Goal: Task Accomplishment & Management: Complete application form

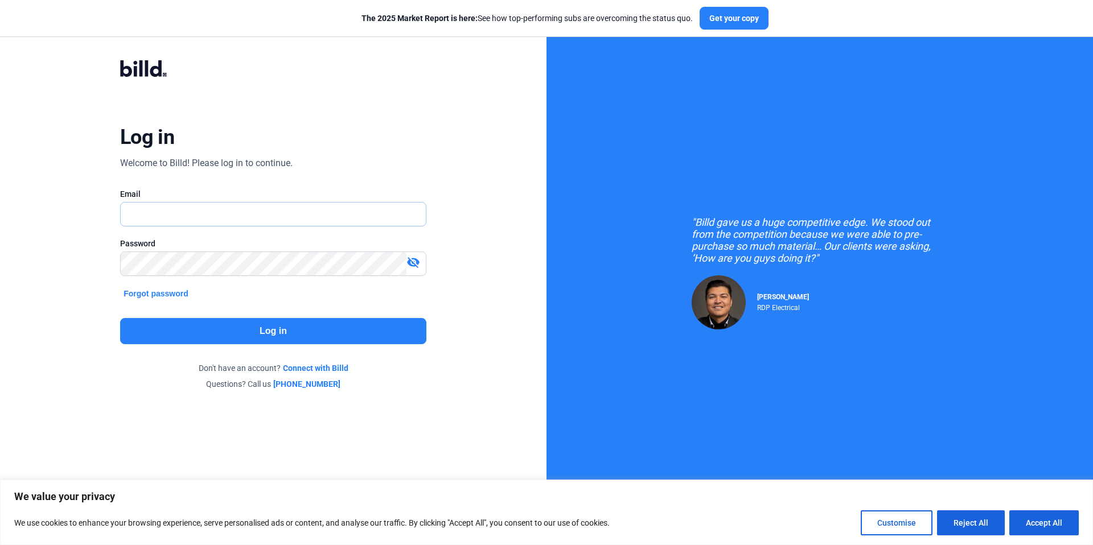
click at [253, 215] on input "text" at bounding box center [267, 214] width 293 height 23
type input "[PERSON_NAME][EMAIL_ADDRESS][DOMAIN_NAME]"
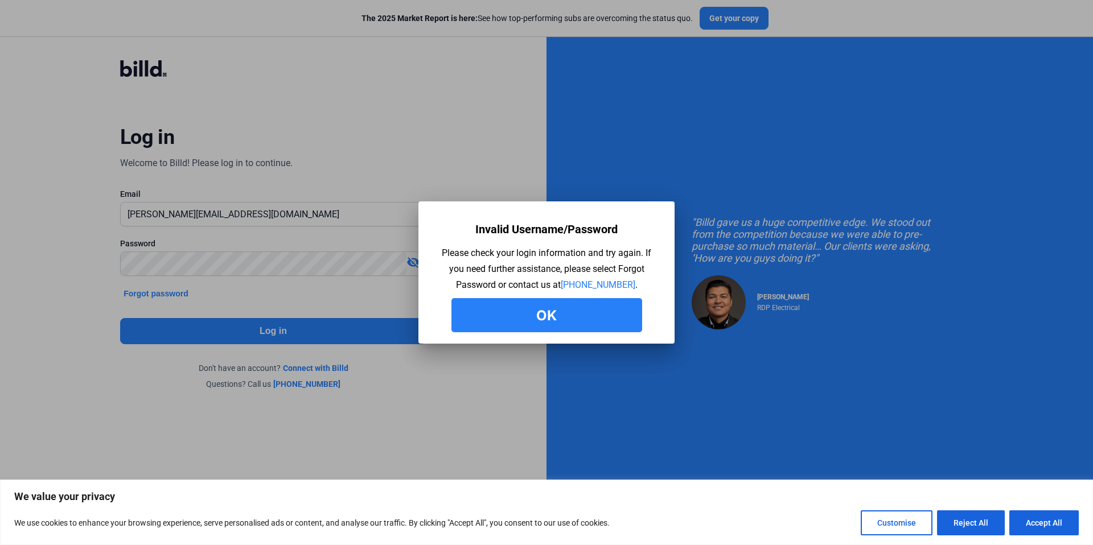
click at [564, 320] on button "Ok" at bounding box center [546, 315] width 191 height 34
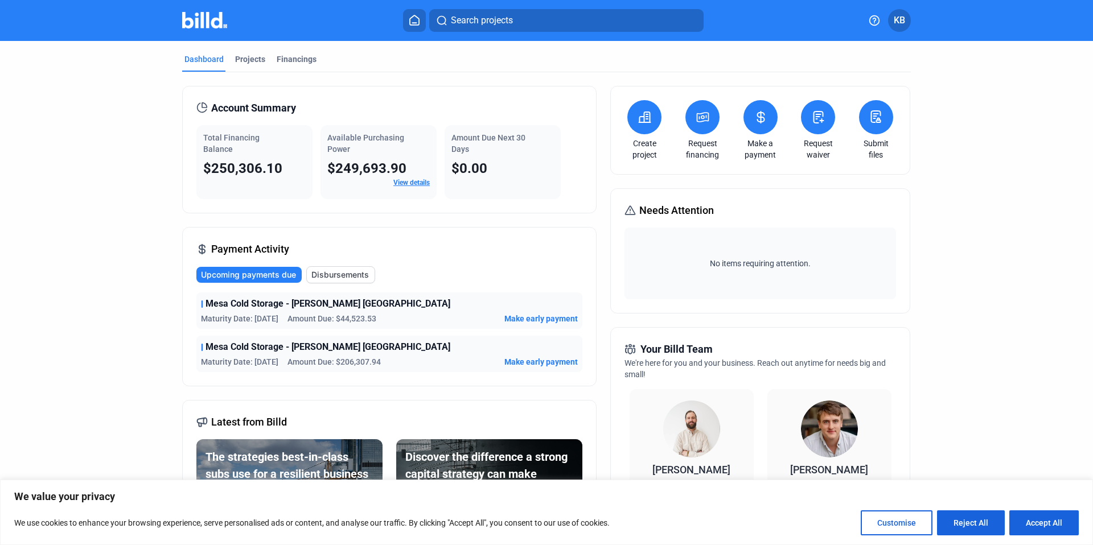
click at [643, 118] on icon at bounding box center [644, 117] width 14 height 14
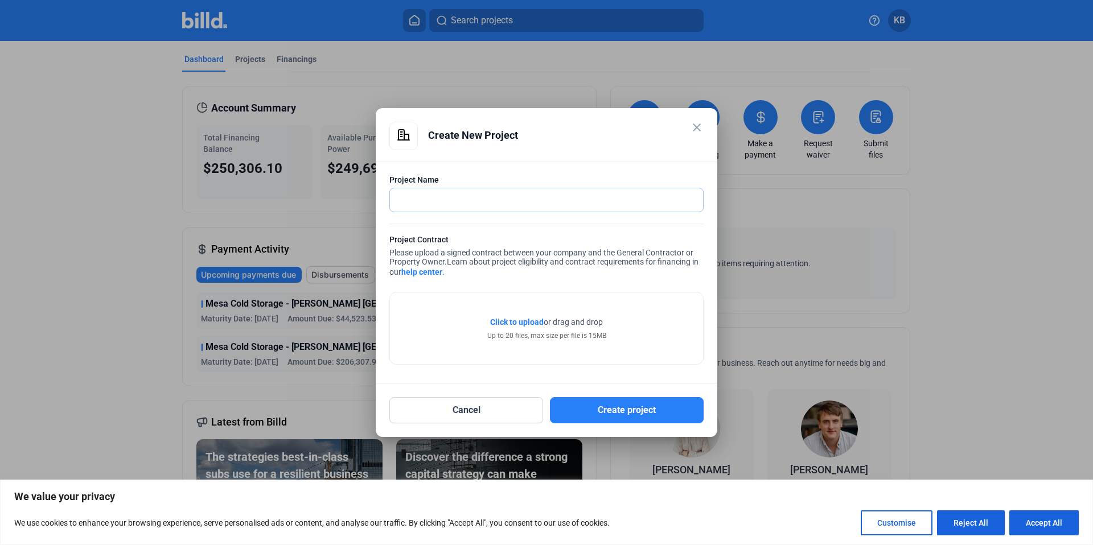
click at [464, 191] on input "text" at bounding box center [540, 199] width 300 height 23
type input "XYZ"
click at [608, 230] on form "Project Name XYZ Project Contract Please upload a signed contract between your …" at bounding box center [546, 271] width 314 height 195
click at [694, 133] on mat-icon "close" at bounding box center [697, 128] width 14 height 14
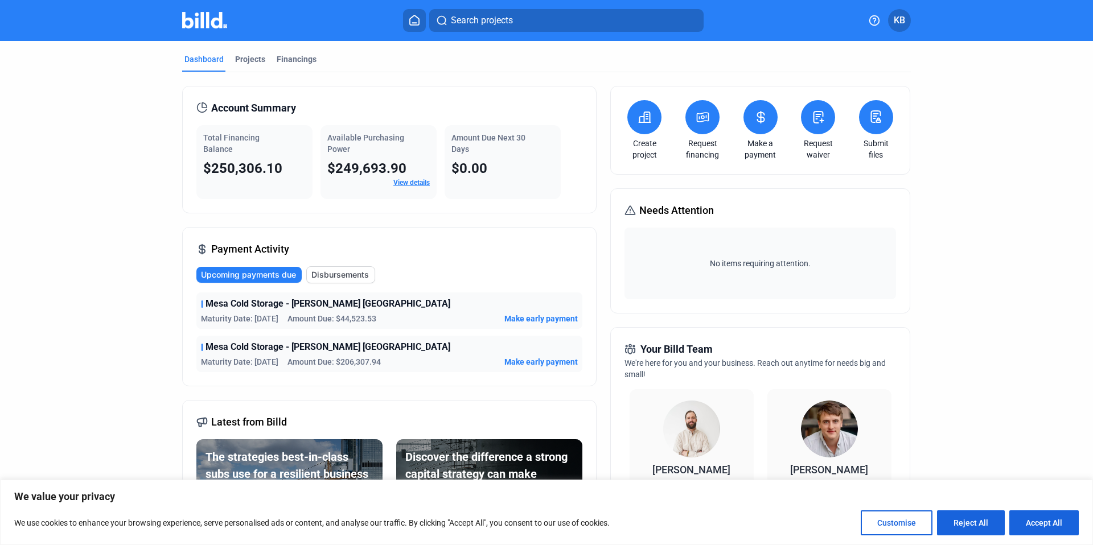
click at [707, 124] on button at bounding box center [702, 117] width 34 height 34
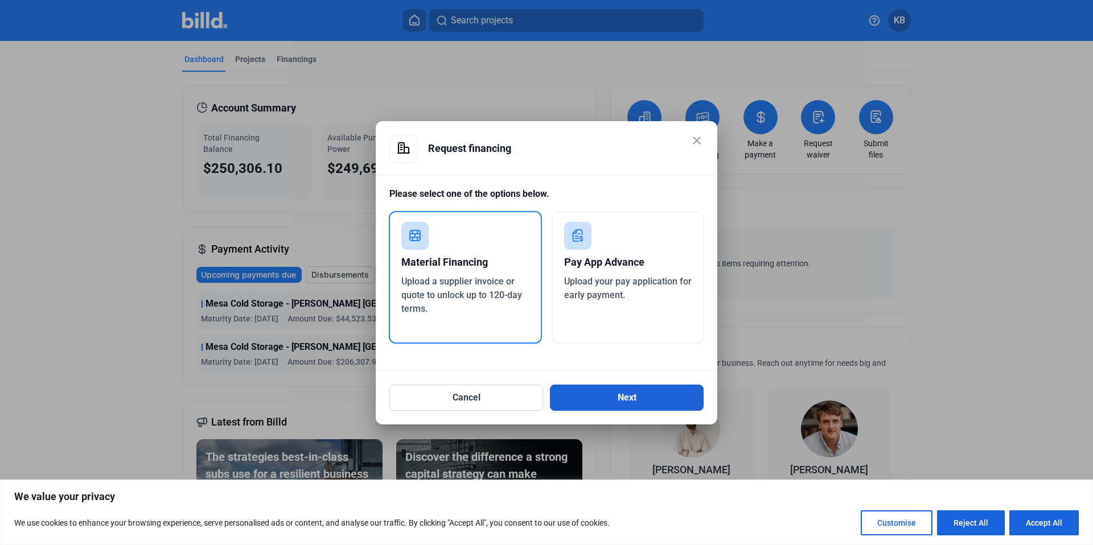
click at [614, 394] on button "Next" at bounding box center [627, 398] width 154 height 26
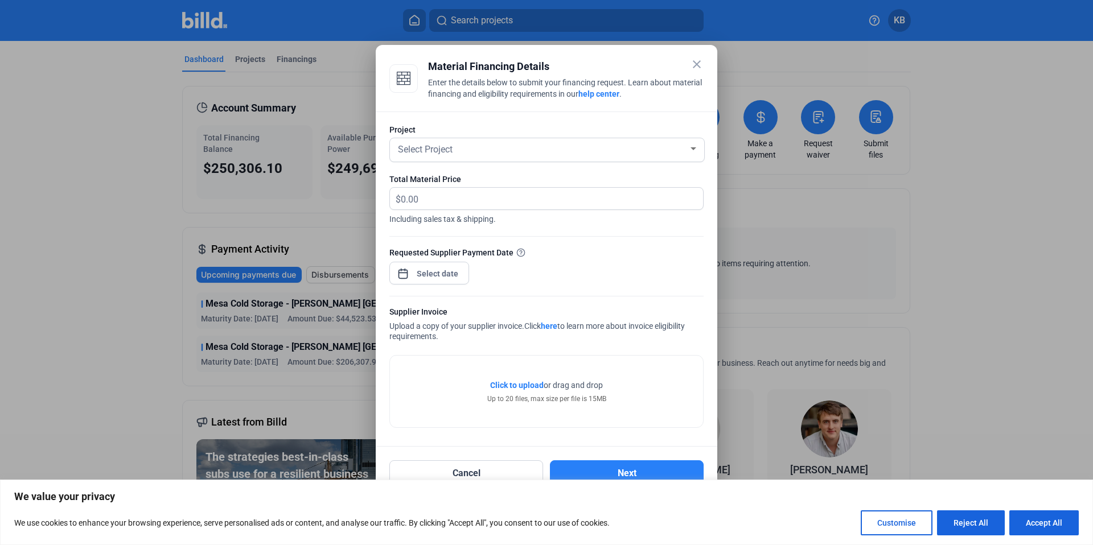
click at [415, 277] on div "close Material Financing Details Enter the details below to submit your financi…" at bounding box center [546, 272] width 1093 height 545
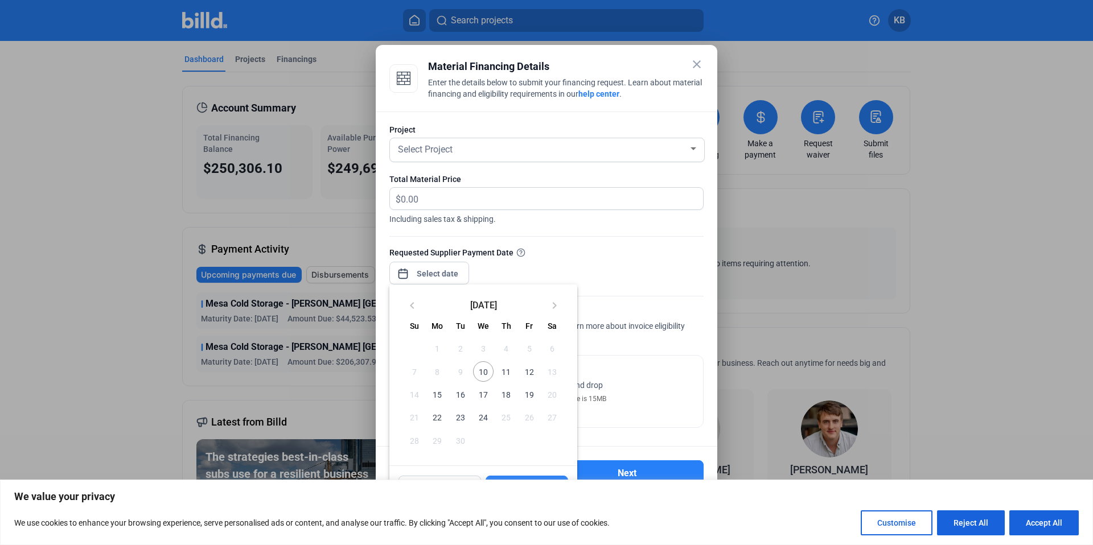
click at [540, 267] on div at bounding box center [546, 272] width 1093 height 545
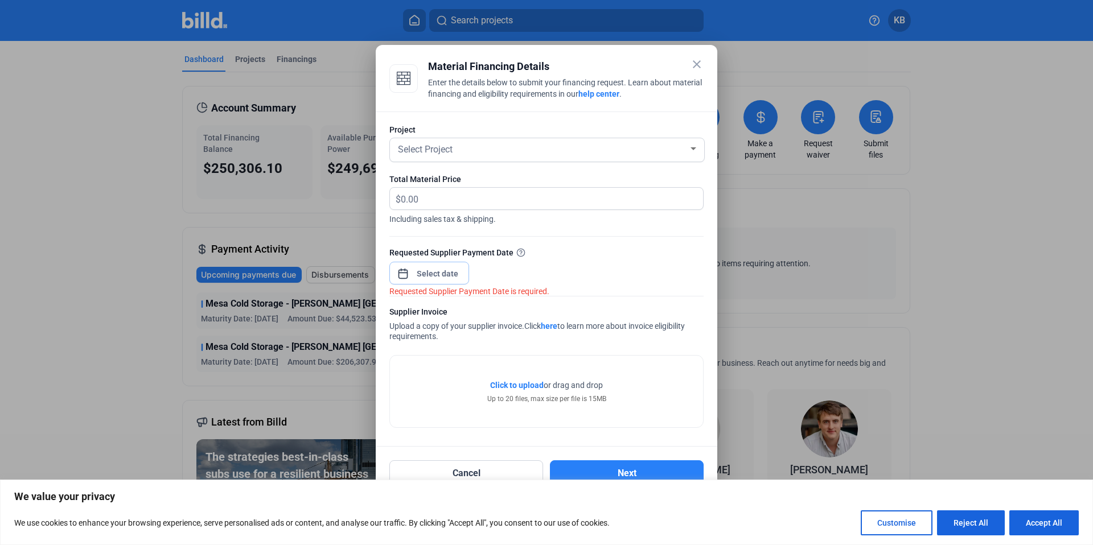
click at [442, 273] on input at bounding box center [437, 274] width 49 height 14
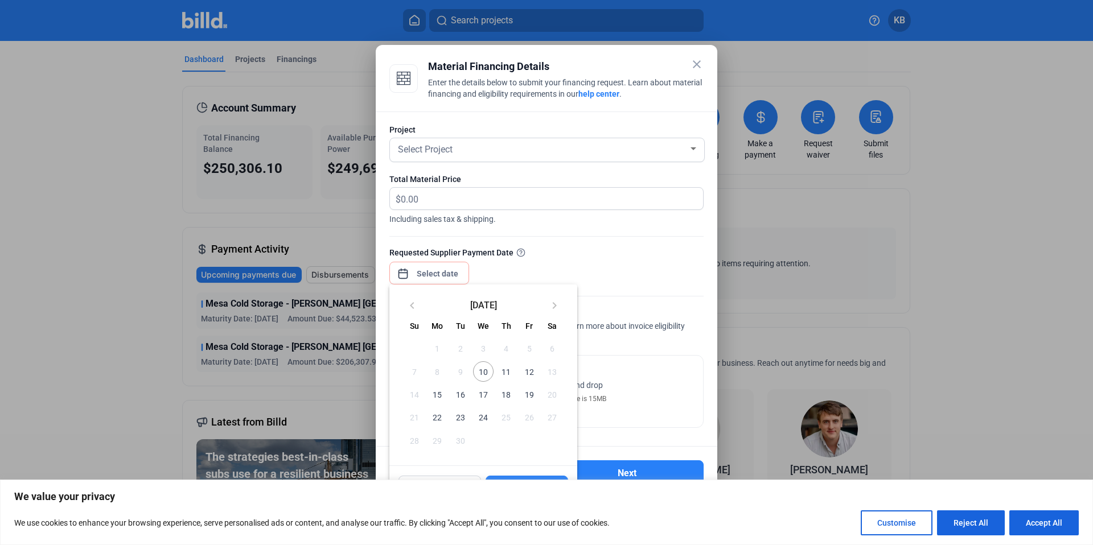
click at [536, 401] on span "19" at bounding box center [528, 394] width 20 height 20
click at [563, 476] on button "Apply" at bounding box center [526, 487] width 83 height 23
type input "[DATE]"
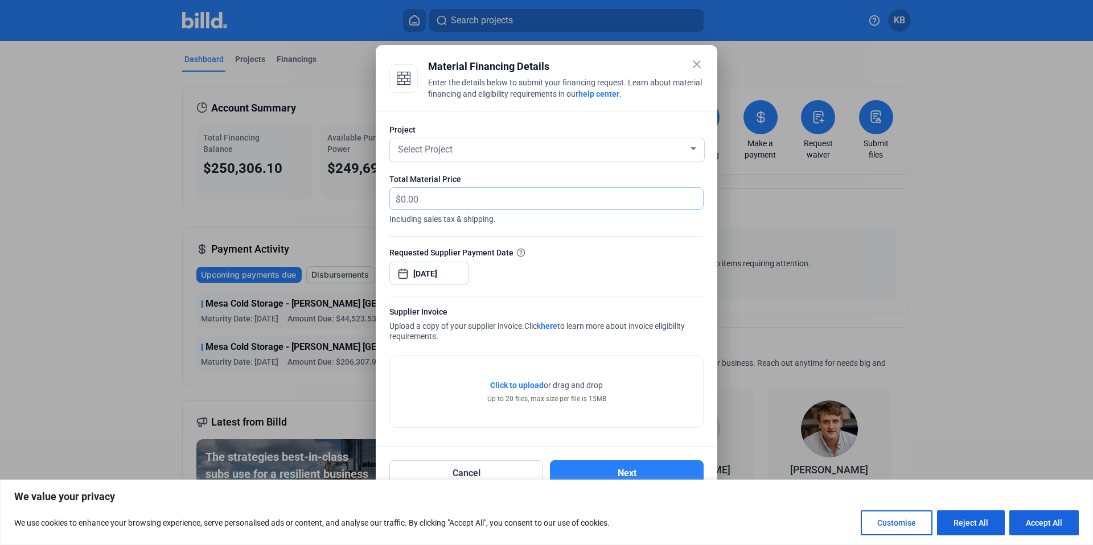
click at [470, 203] on input "text" at bounding box center [552, 199] width 302 height 22
type input "53,000"
click at [629, 153] on div "Select Project" at bounding box center [542, 149] width 293 height 16
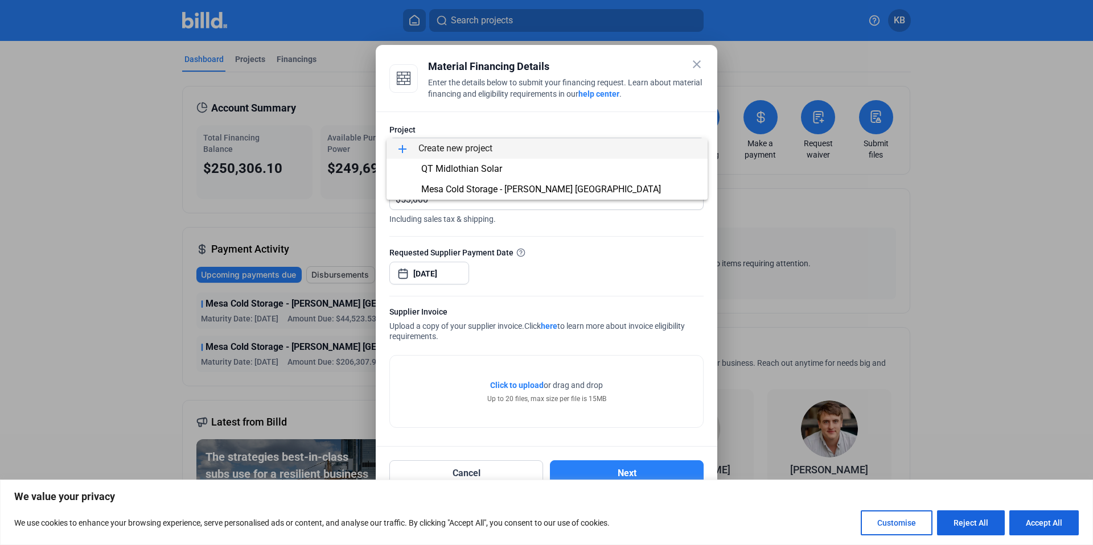
click at [571, 248] on div at bounding box center [546, 272] width 1093 height 545
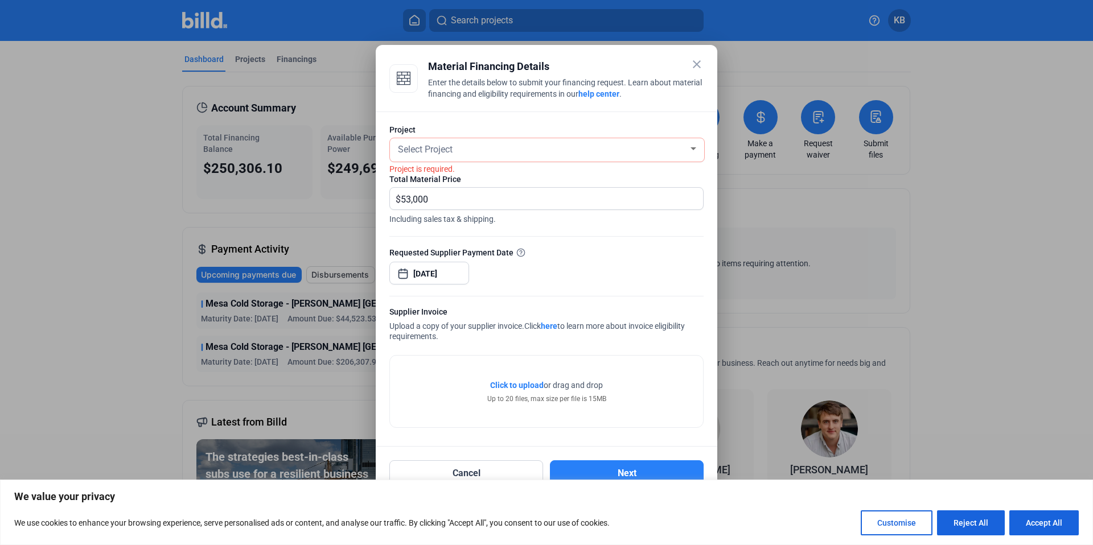
click at [698, 65] on mat-icon "close" at bounding box center [697, 64] width 14 height 14
